Goal: Task Accomplishment & Management: Use online tool/utility

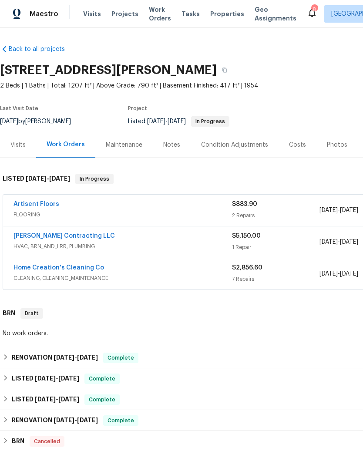
click at [93, 18] on span "Visits" at bounding box center [92, 14] width 18 height 9
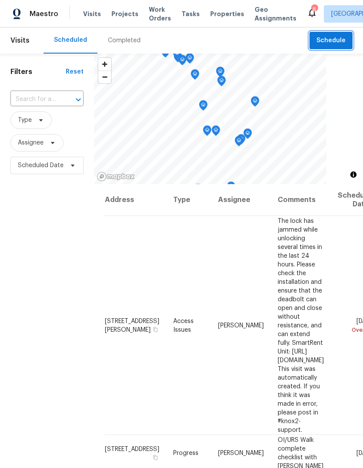
click at [343, 39] on span "Schedule" at bounding box center [331, 40] width 29 height 11
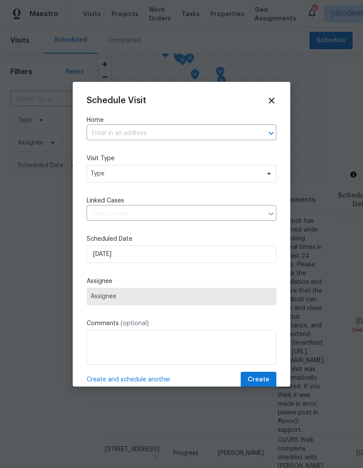
click at [186, 127] on input "text" at bounding box center [170, 134] width 166 height 14
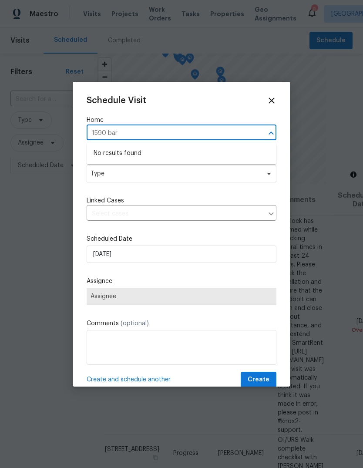
type input "1590 ba"
click at [186, 152] on li "[STREET_ADDRESS][PERSON_NAME]" at bounding box center [182, 153] width 190 height 14
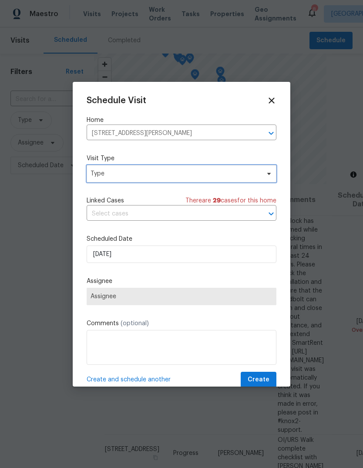
click at [173, 179] on span "Type" at bounding box center [182, 173] width 190 height 17
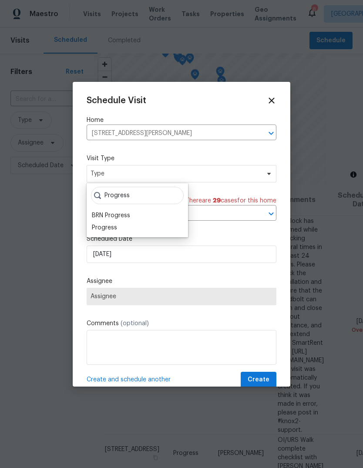
type input "Progress"
click at [129, 227] on div "Progress" at bounding box center [137, 228] width 96 height 12
click at [111, 226] on div "Progress" at bounding box center [104, 227] width 25 height 9
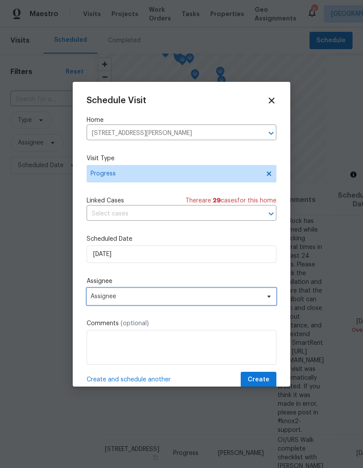
click at [167, 298] on span "Assignee" at bounding box center [176, 296] width 171 height 7
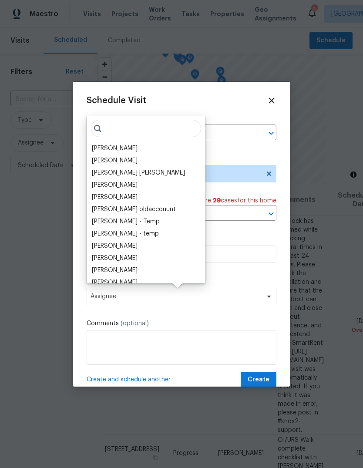
click at [138, 145] on div "[PERSON_NAME]" at bounding box center [115, 148] width 46 height 9
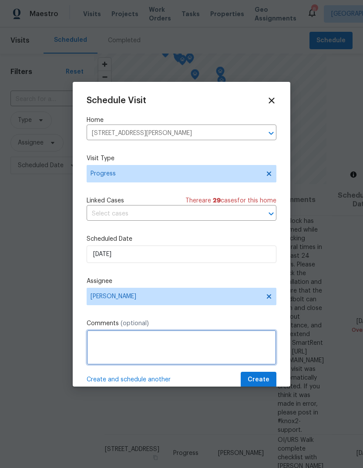
click at [184, 339] on textarea at bounding box center [182, 347] width 190 height 35
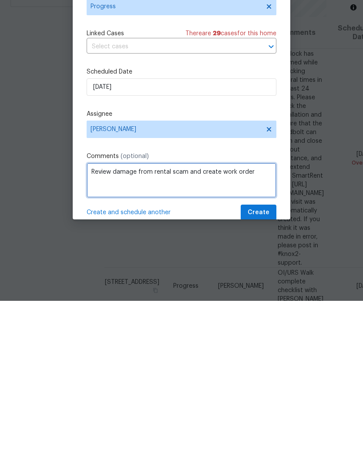
type textarea "Review damage from rental scam and create work order"
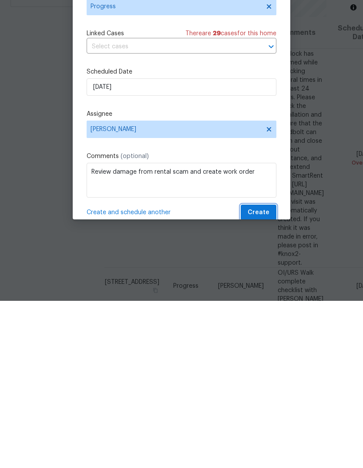
click at [268, 375] on span "Create" at bounding box center [259, 380] width 22 height 11
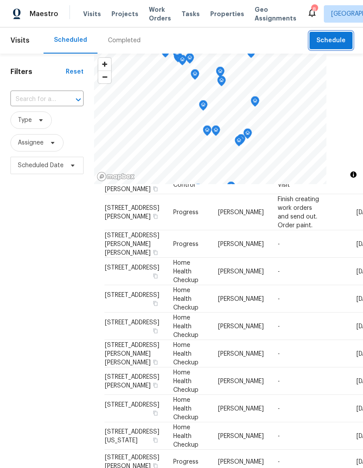
scroll to position [421, 0]
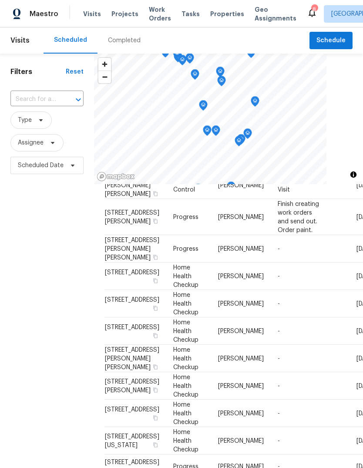
click at [118, 15] on span "Projects" at bounding box center [125, 14] width 27 height 9
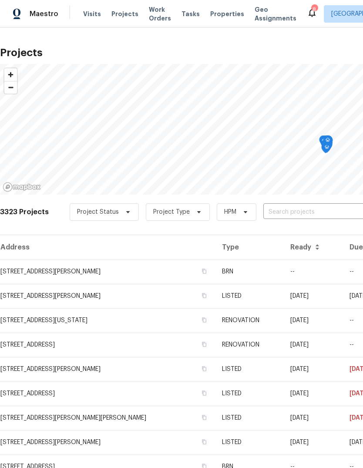
click at [302, 213] on input "text" at bounding box center [314, 213] width 100 height 14
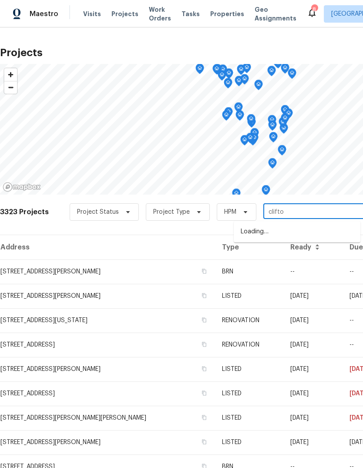
type input "[PERSON_NAME]"
click at [320, 239] on li "[STREET_ADDRESS][PERSON_NAME]" at bounding box center [297, 232] width 127 height 14
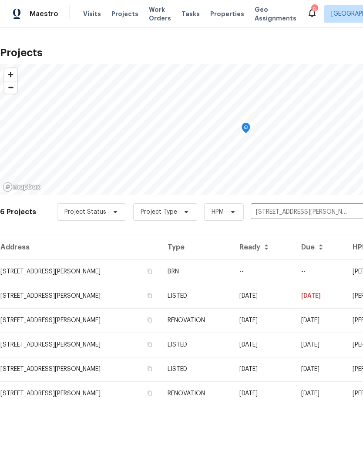
click at [211, 274] on td "BRN" at bounding box center [196, 272] width 71 height 24
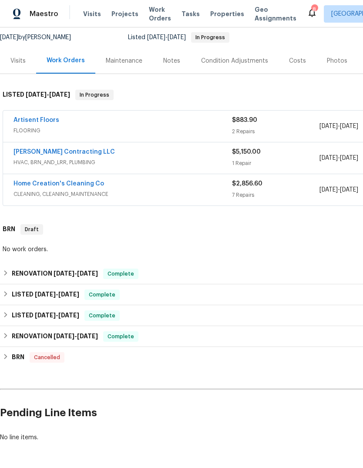
scroll to position [84, 0]
click at [124, 67] on div "Maintenance" at bounding box center [124, 61] width 58 height 26
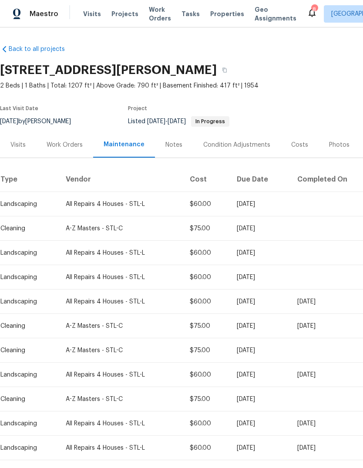
click at [62, 148] on div "Work Orders" at bounding box center [65, 145] width 36 height 9
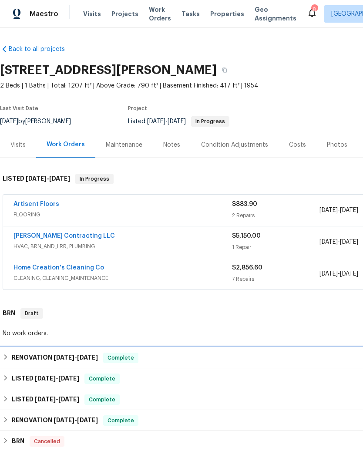
click at [52, 351] on div "RENOVATION [DATE] - [DATE] Complete" at bounding box center [246, 358] width 492 height 21
